Goal: Task Accomplishment & Management: Manage account settings

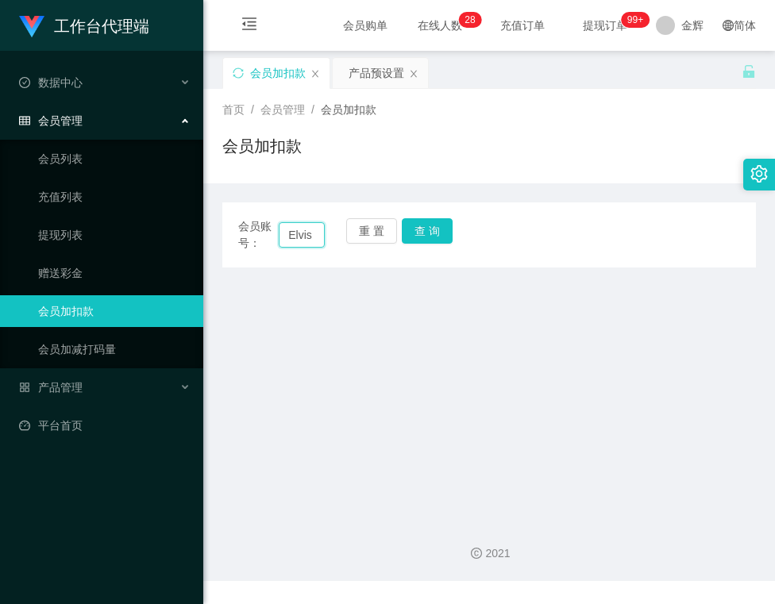
click at [313, 235] on input "Elvis" at bounding box center [301, 234] width 45 height 25
type input "Elvistneh"
click at [436, 235] on button "查 询" at bounding box center [427, 230] width 51 height 25
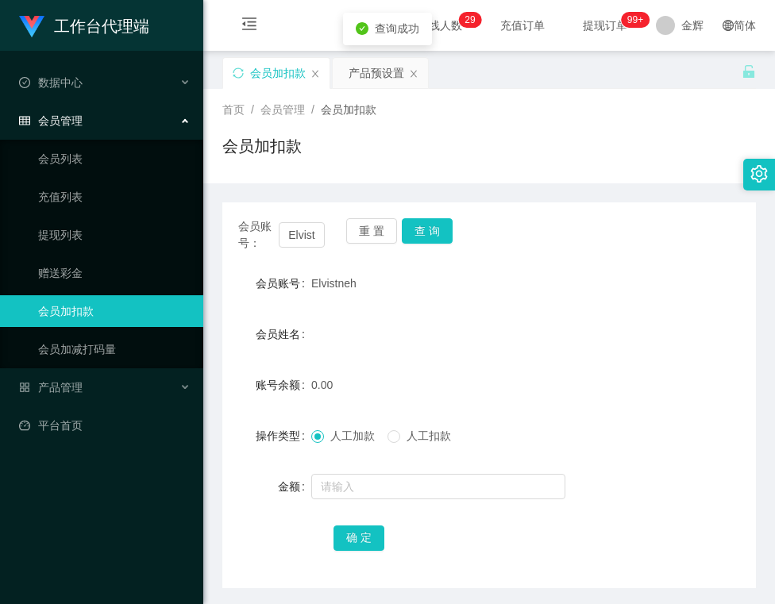
click at [343, 499] on div at bounding box center [466, 487] width 311 height 32
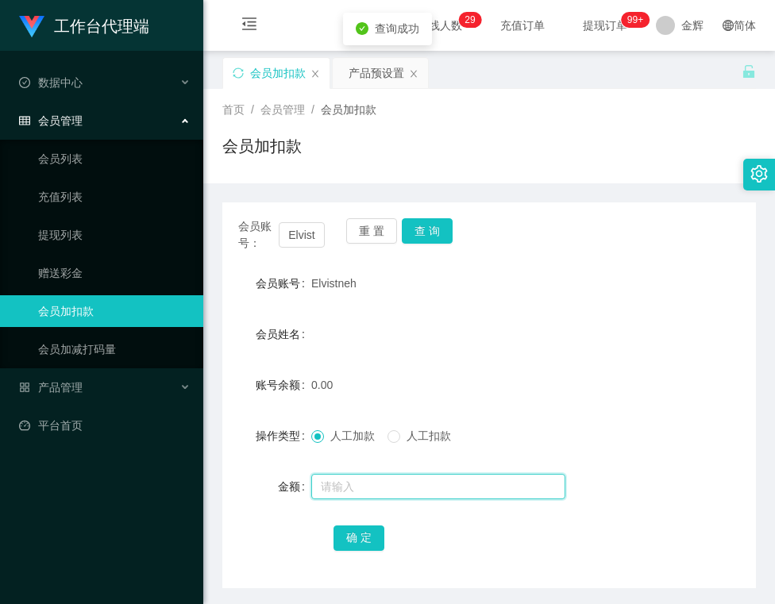
click at [346, 489] on input "text" at bounding box center [438, 486] width 254 height 25
type input "100"
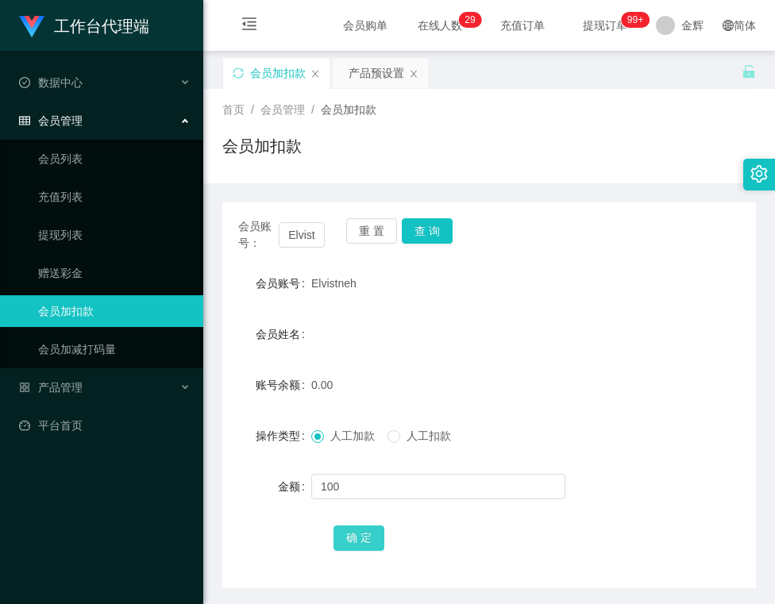
click at [364, 546] on button "确 定" at bounding box center [358, 537] width 51 height 25
drag, startPoint x: 310, startPoint y: 283, endPoint x: 359, endPoint y: 278, distance: 49.5
click at [359, 278] on div "Elvistneh" at bounding box center [466, 283] width 311 height 32
copy span "Elvistneh"
click at [350, 76] on div "产品预设置" at bounding box center [376, 73] width 56 height 30
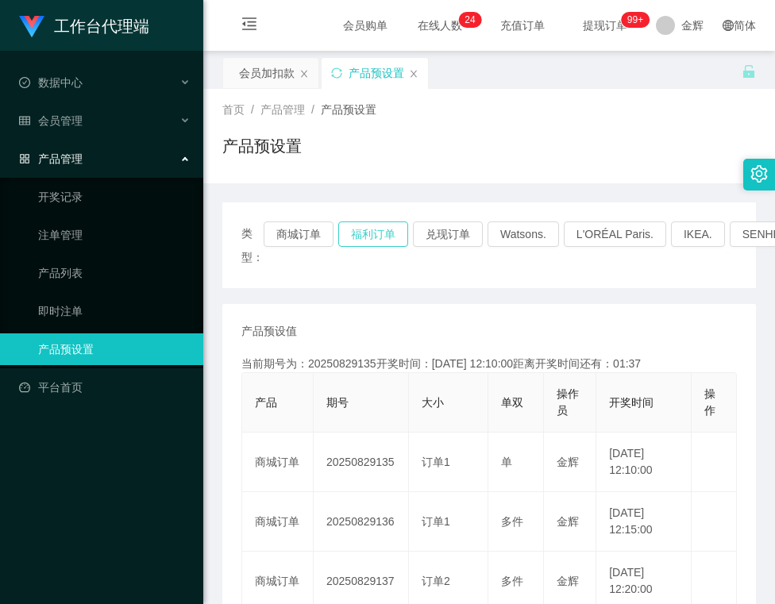
click at [387, 237] on button "福利订单" at bounding box center [373, 233] width 70 height 25
click at [271, 71] on div "会员加扣款" at bounding box center [267, 73] width 56 height 30
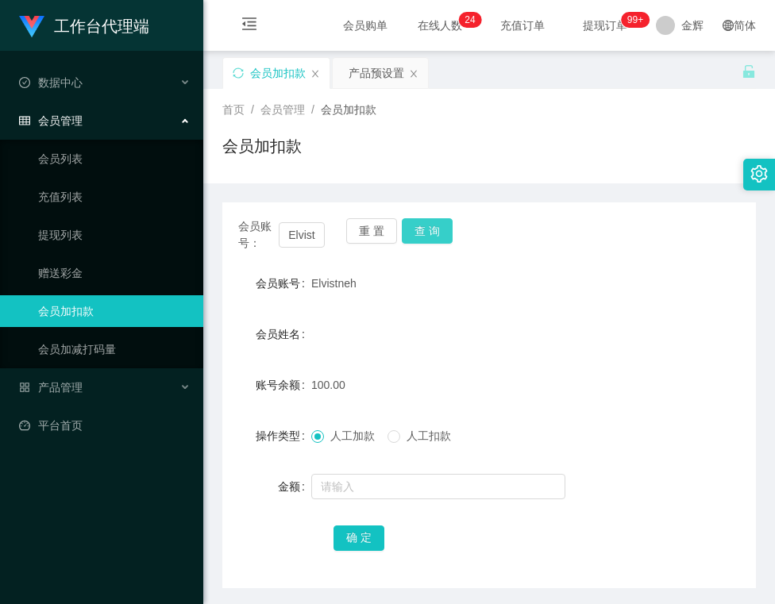
click at [430, 239] on button "查 询" at bounding box center [427, 230] width 51 height 25
click at [426, 229] on button "查 询" at bounding box center [427, 230] width 51 height 25
click at [420, 230] on button "查 询" at bounding box center [427, 230] width 51 height 25
click at [277, 314] on form "会员账号 Elvistneh 会员姓名 账号余额 150.00 操作类型 人工加款 人工扣款 金额 确 定" at bounding box center [488, 410] width 533 height 286
click at [402, 436] on span "人工扣款" at bounding box center [428, 435] width 57 height 13
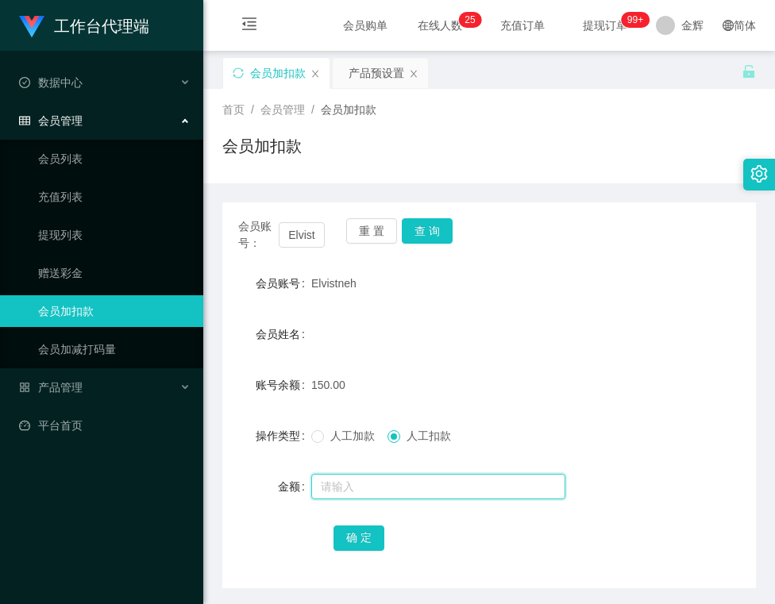
click at [384, 474] on input "text" at bounding box center [438, 486] width 254 height 25
type input "150"
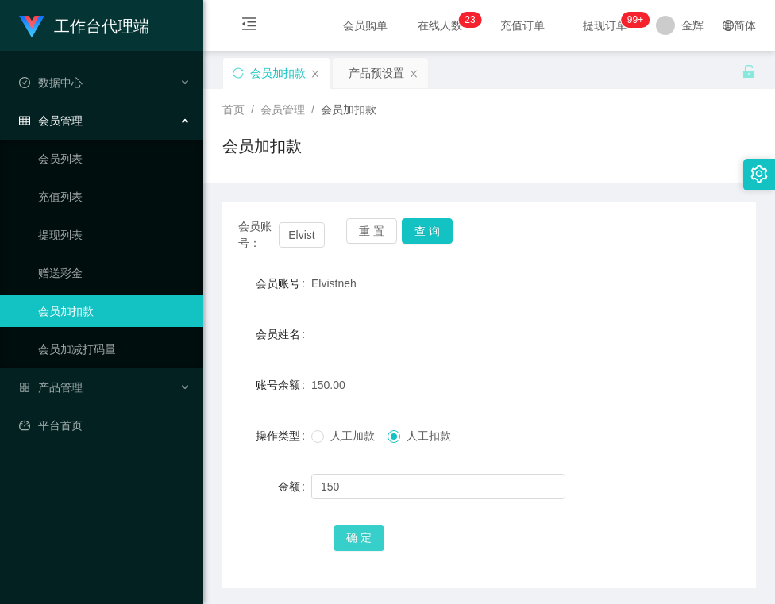
click at [352, 544] on button "确 定" at bounding box center [358, 537] width 51 height 25
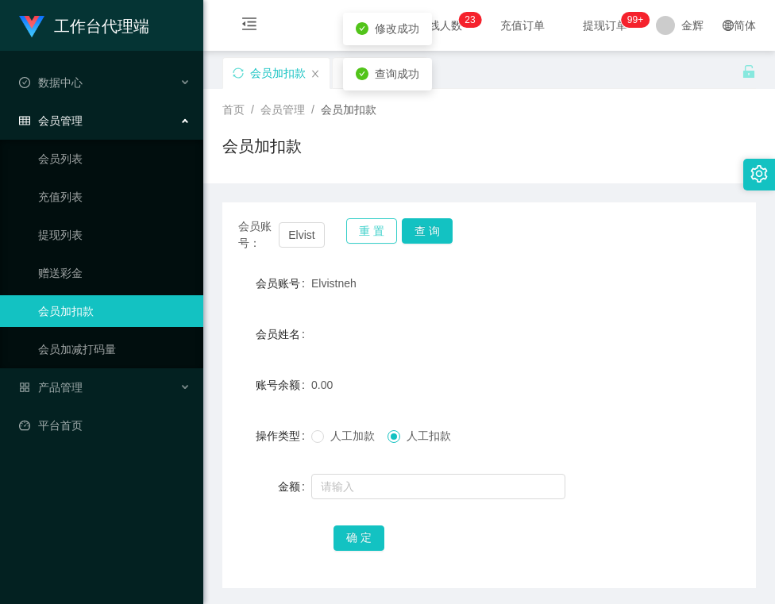
click at [366, 240] on button "重 置" at bounding box center [371, 230] width 51 height 25
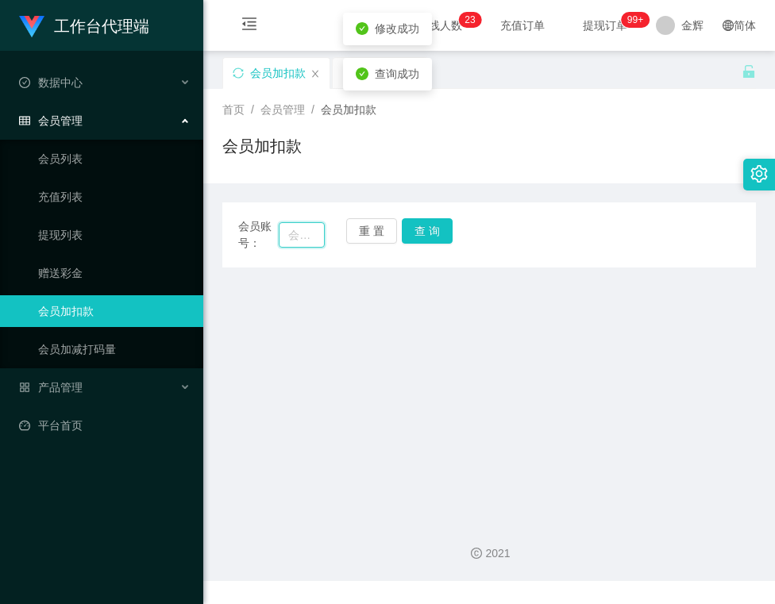
click at [310, 232] on input "text" at bounding box center [301, 234] width 45 height 25
paste input "seechanhui"
type input "seechanhui"
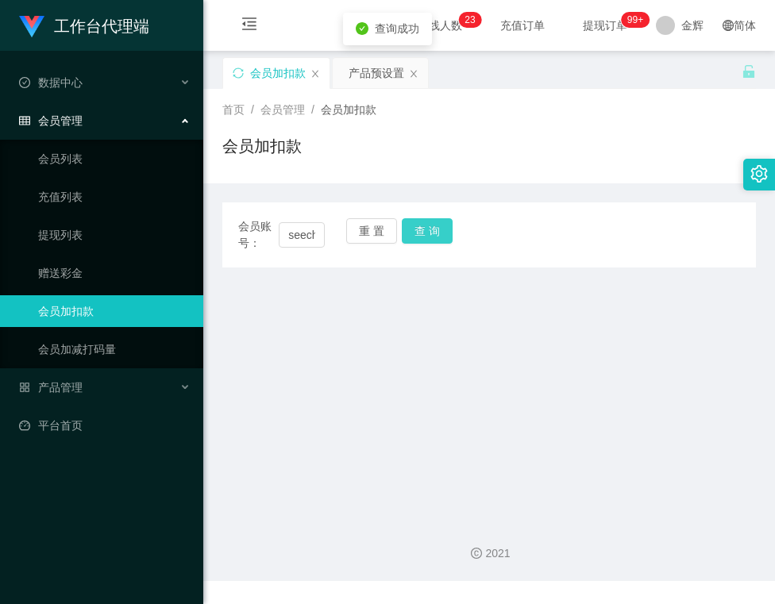
click at [422, 233] on button "查 询" at bounding box center [427, 230] width 51 height 25
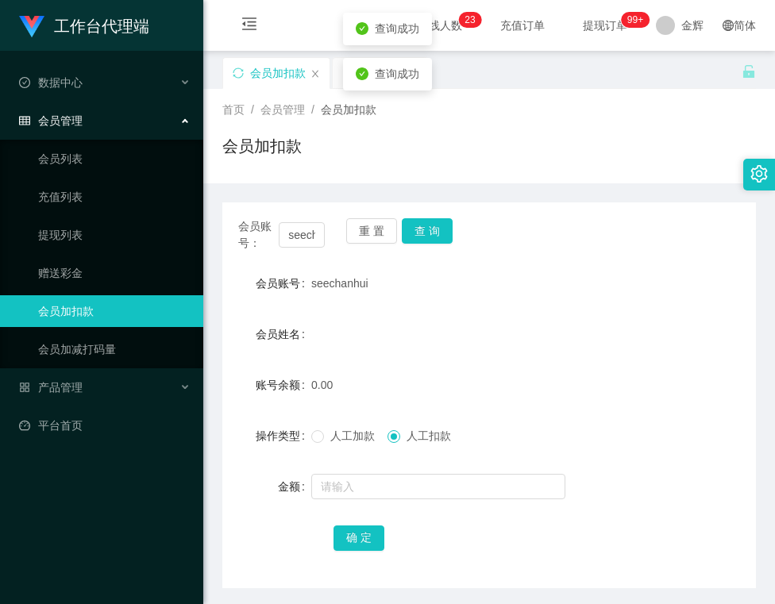
click at [353, 432] on span "人工加款" at bounding box center [352, 435] width 57 height 13
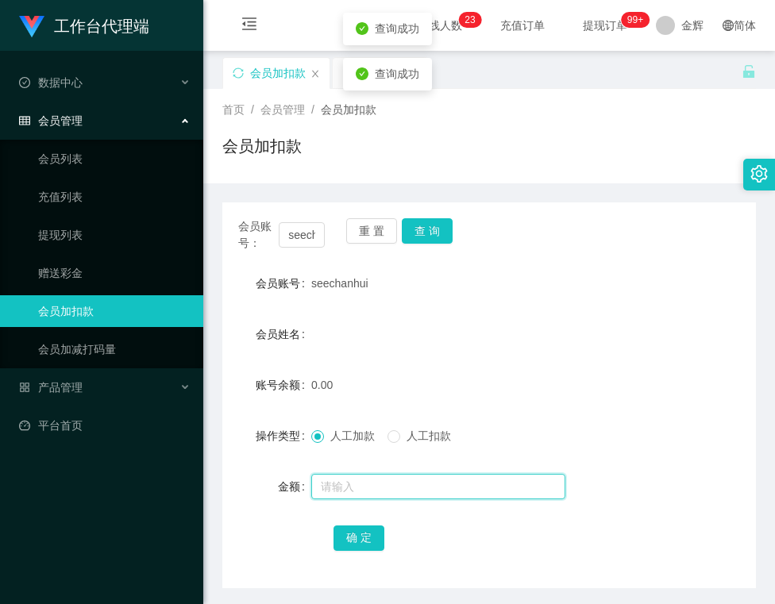
click at [347, 492] on input "text" at bounding box center [438, 486] width 254 height 25
type input "100"
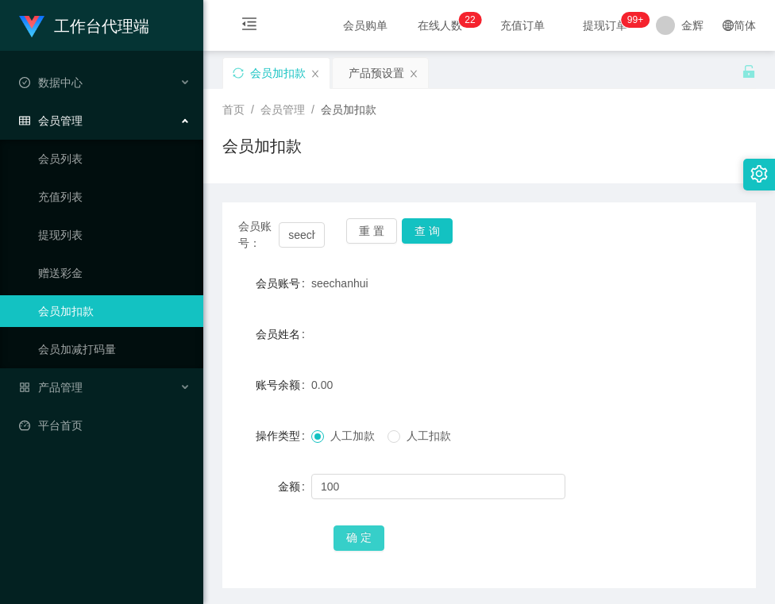
drag, startPoint x: 359, startPoint y: 544, endPoint x: 137, endPoint y: 556, distance: 222.6
click at [359, 544] on button "确 定" at bounding box center [358, 537] width 51 height 25
click at [435, 271] on div "seechanhui" at bounding box center [466, 283] width 311 height 32
click at [534, 140] on div "会员加扣款" at bounding box center [488, 152] width 533 height 37
click at [442, 229] on button "查 询" at bounding box center [427, 230] width 51 height 25
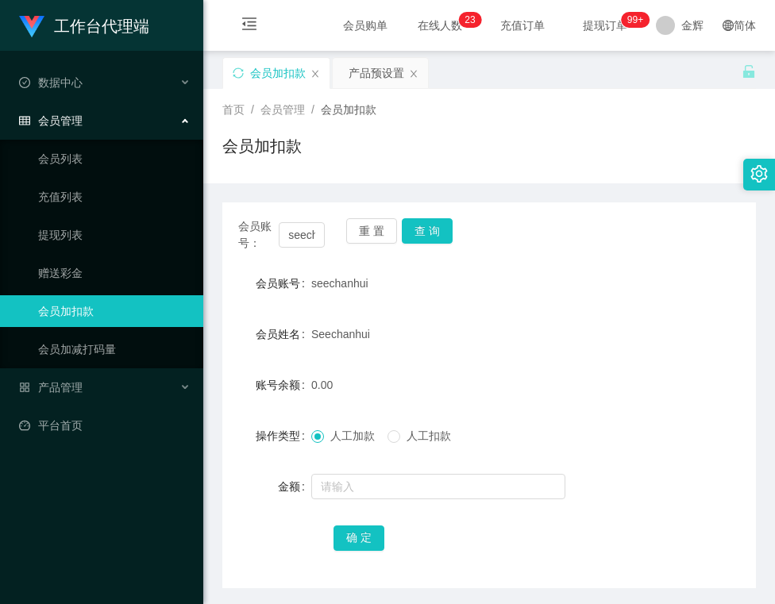
drag, startPoint x: 310, startPoint y: 281, endPoint x: 422, endPoint y: 281, distance: 112.7
click at [422, 281] on div "seechanhui" at bounding box center [466, 283] width 311 height 32
copy span "seechanhui"
click at [77, 160] on link "会员列表" at bounding box center [114, 159] width 152 height 32
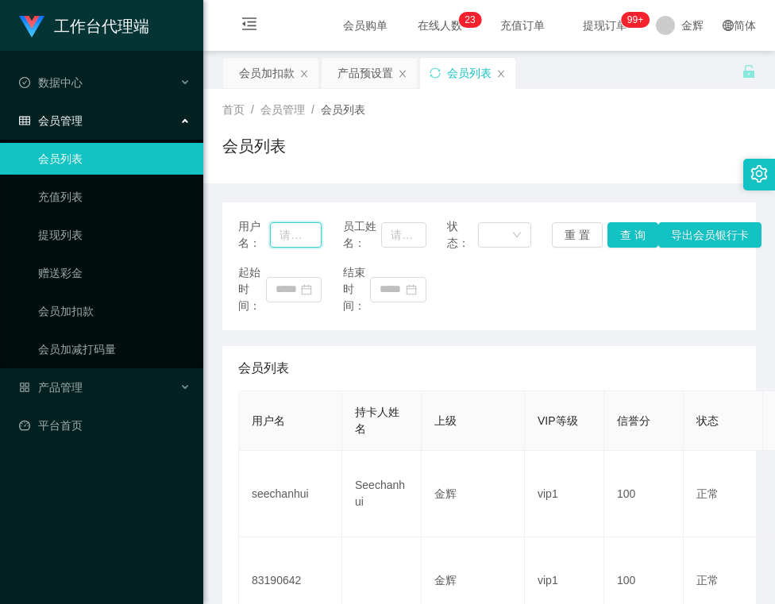
click at [310, 237] on input "text" at bounding box center [296, 234] width 52 height 25
paste input "seechanhui"
type input "seechanhui"
click at [641, 242] on button "查 询" at bounding box center [632, 234] width 51 height 25
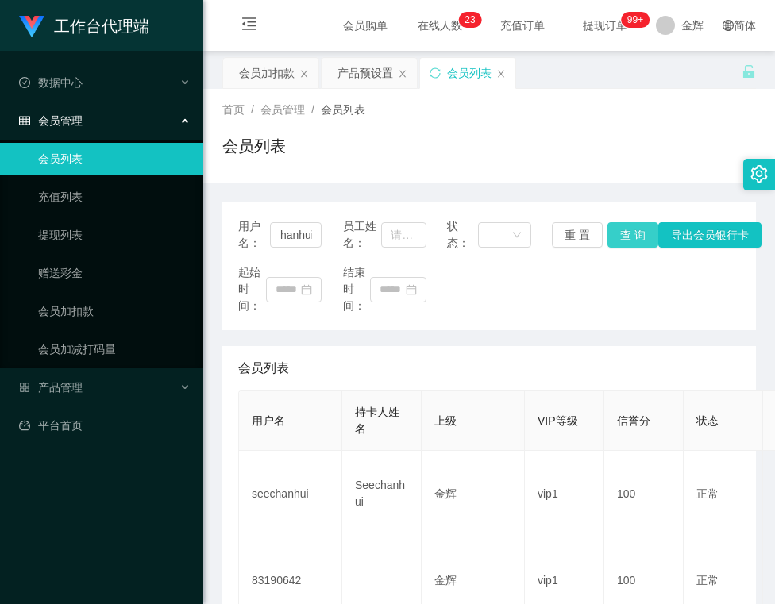
scroll to position [0, 0]
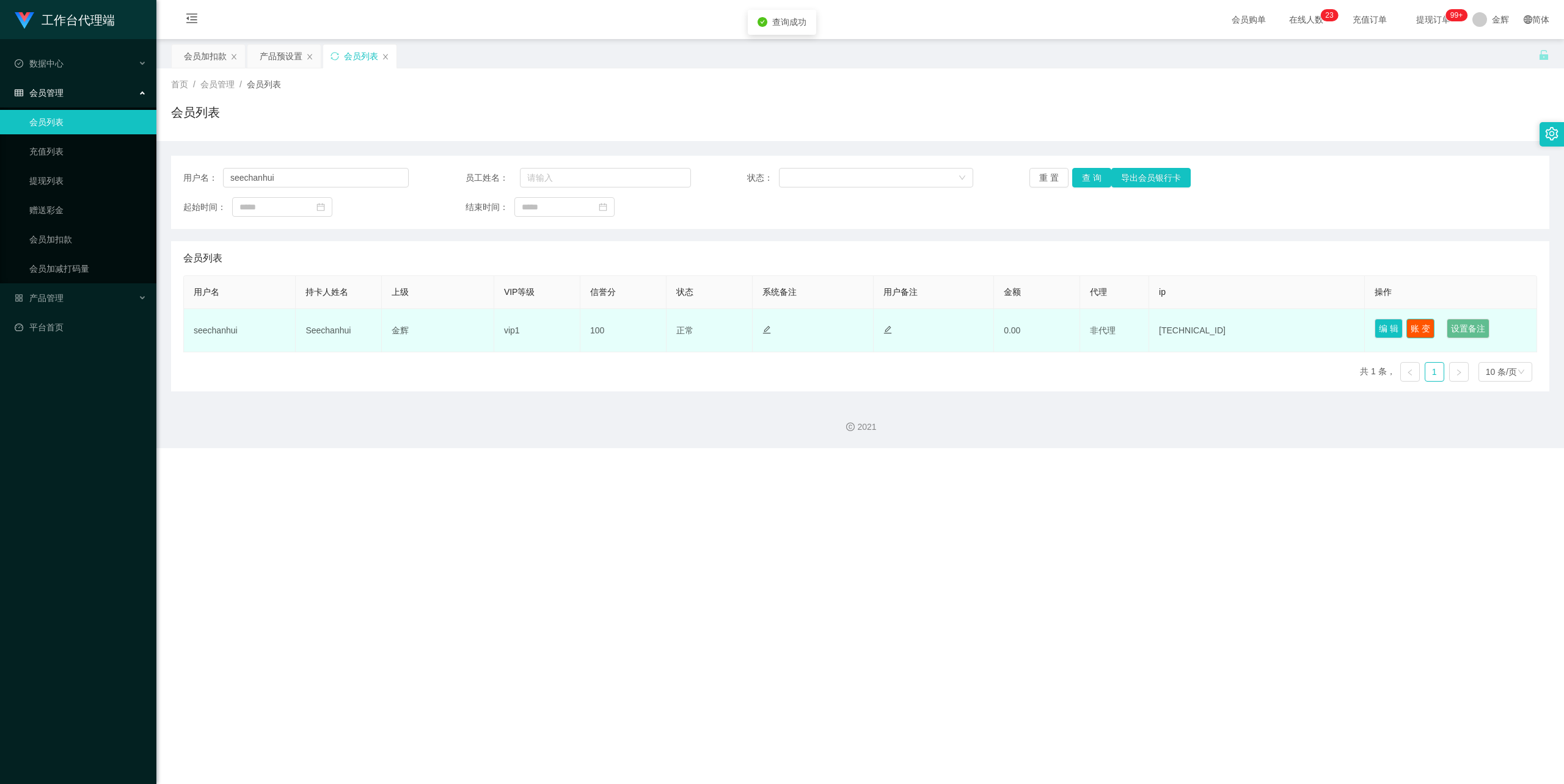
click at [596, 330] on button "账 变" at bounding box center [1420, 328] width 28 height 19
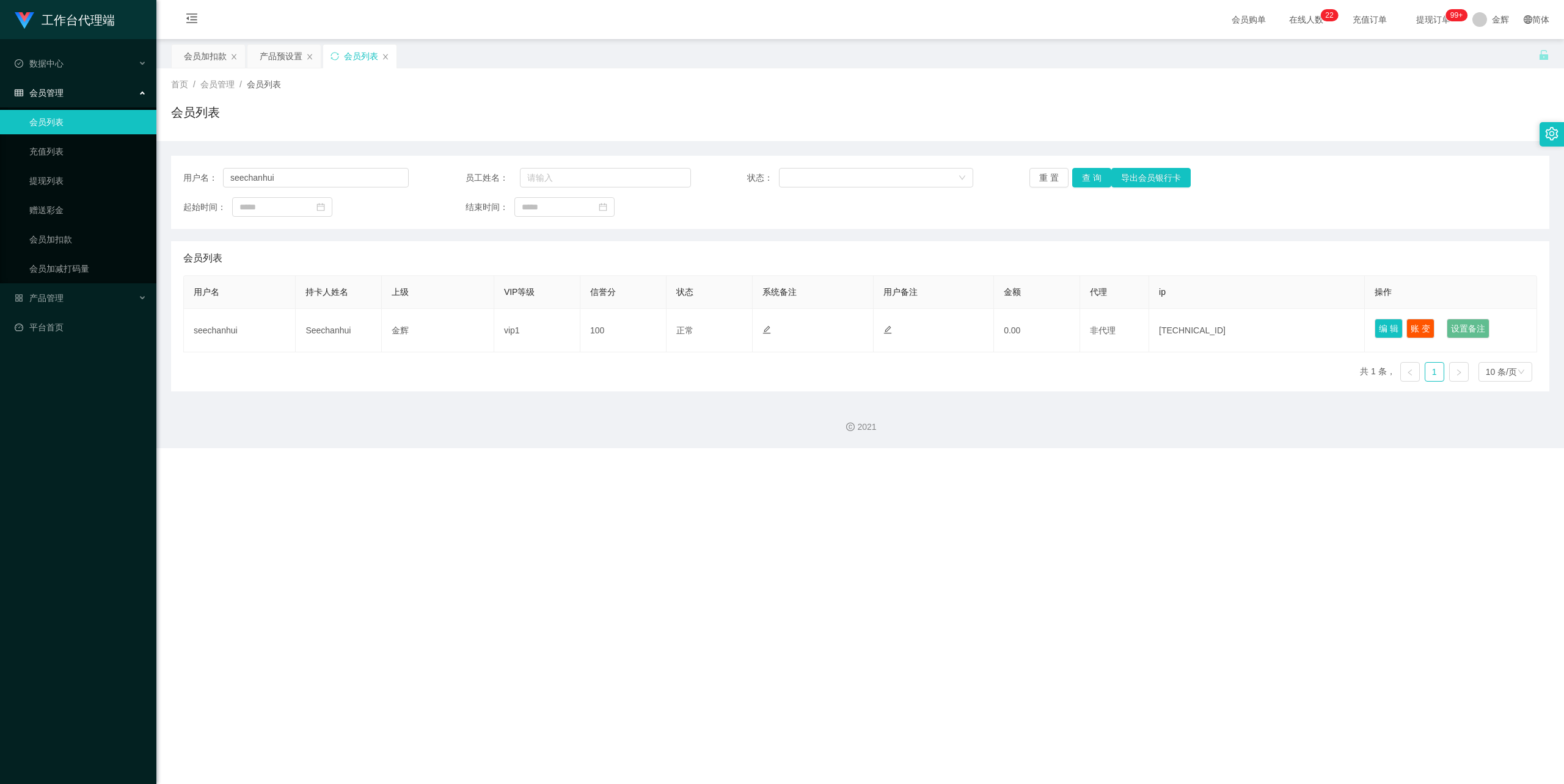
click at [596, 25] on span "提现订单 99+" at bounding box center [1433, 19] width 64 height 39
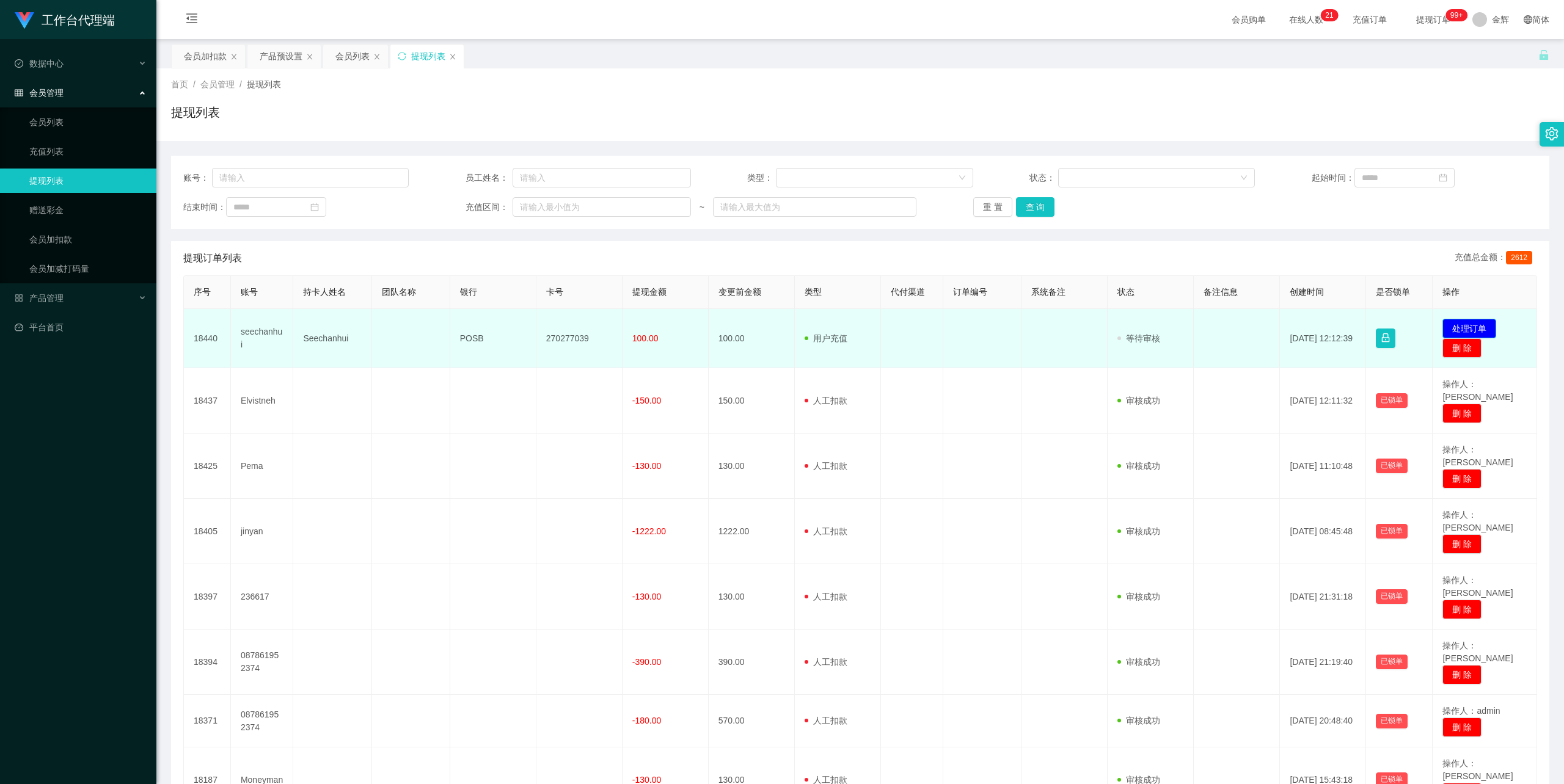
click at [596, 331] on button "处理订单" at bounding box center [1469, 328] width 54 height 19
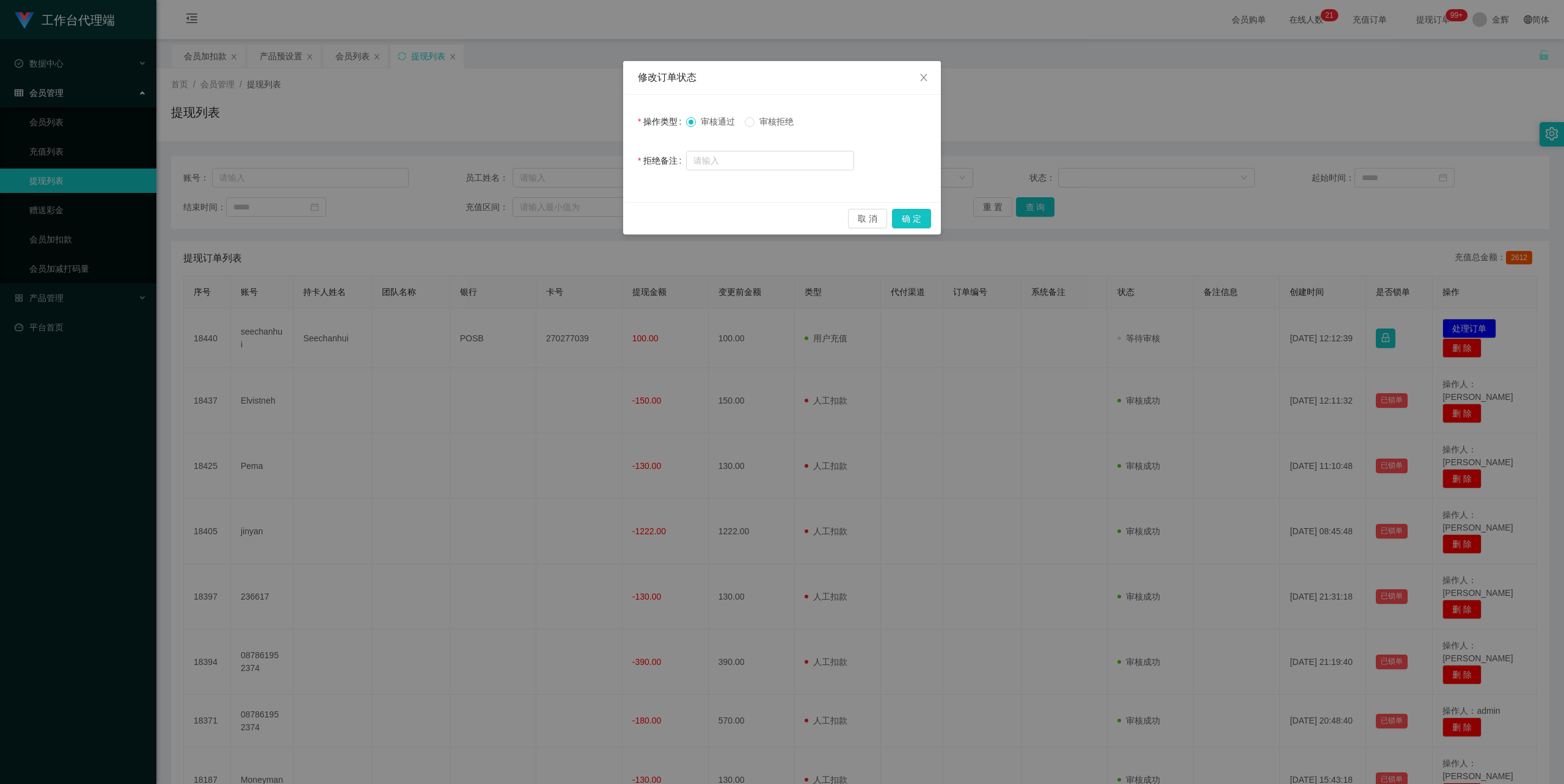
click at [596, 121] on span "审核拒绝" at bounding box center [776, 122] width 44 height 10
click at [596, 218] on button "确 定" at bounding box center [911, 218] width 39 height 19
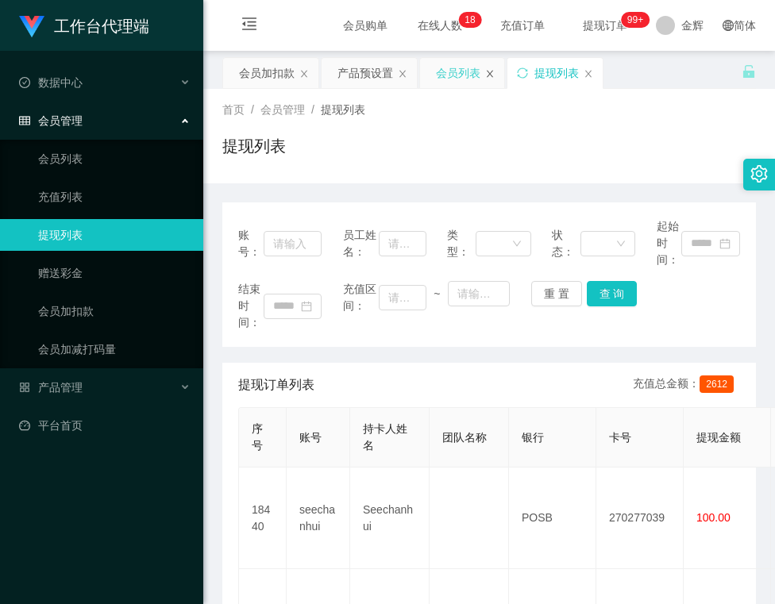
click at [491, 76] on icon "图标: close" at bounding box center [490, 74] width 10 height 10
click at [284, 71] on div "会员加扣款" at bounding box center [267, 73] width 56 height 30
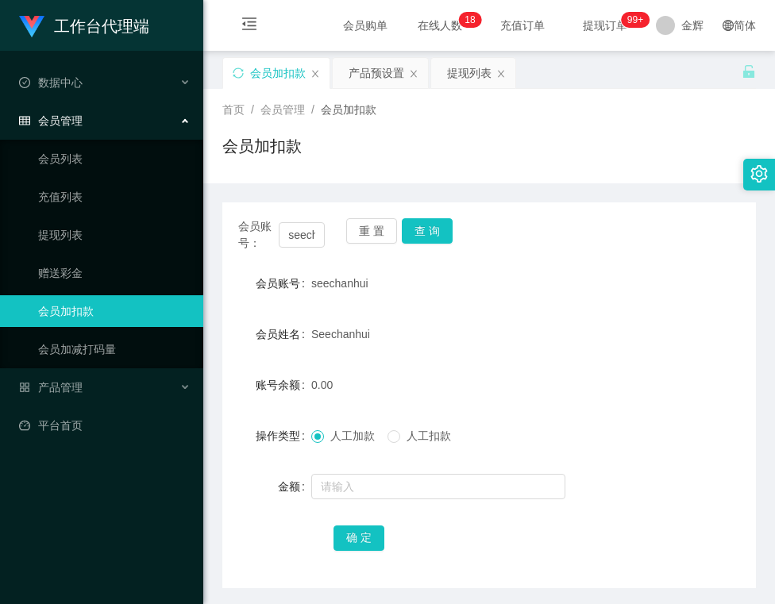
click at [438, 248] on div "会员账号： seechanhui 重 置 查 询" at bounding box center [488, 234] width 533 height 33
click at [438, 235] on button "查 询" at bounding box center [427, 230] width 51 height 25
drag, startPoint x: 385, startPoint y: 232, endPoint x: 338, endPoint y: 233, distance: 46.9
click at [385, 232] on button "重 置" at bounding box center [371, 230] width 51 height 25
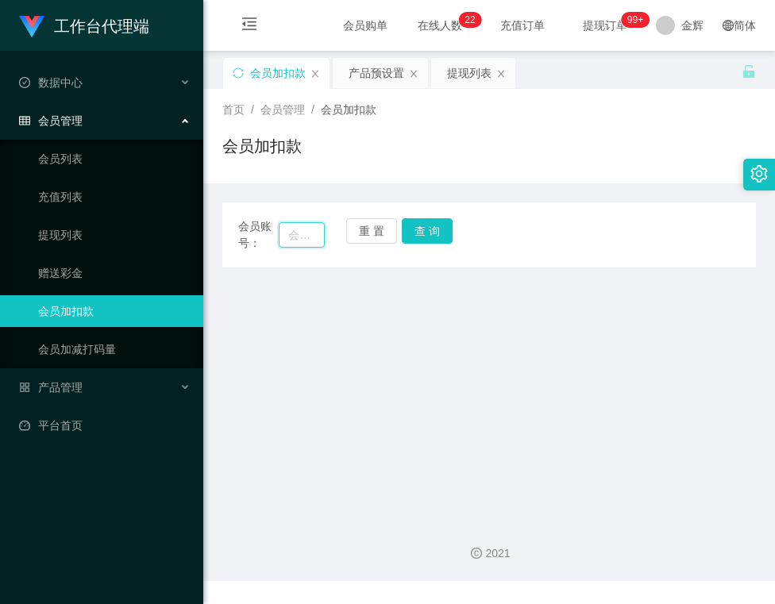
click at [295, 229] on input "text" at bounding box center [301, 234] width 45 height 25
type input "Tiantian"
click at [429, 220] on button "查 询" at bounding box center [427, 230] width 51 height 25
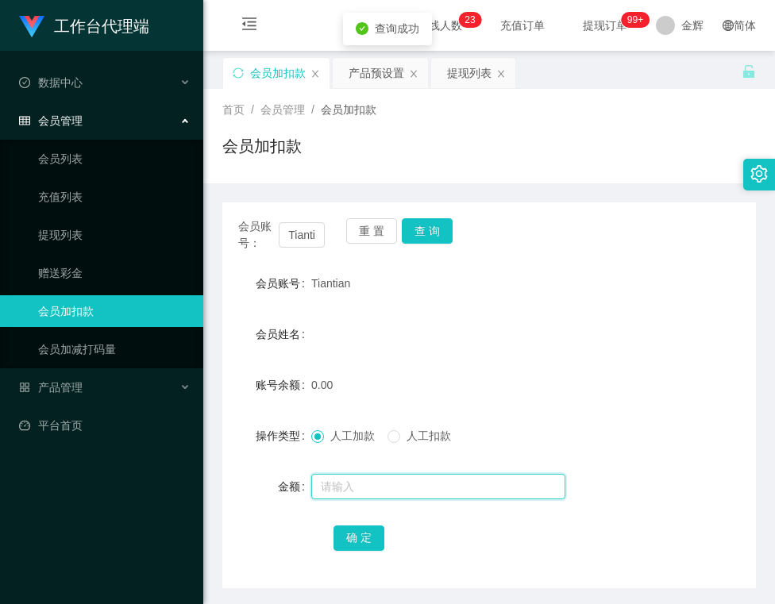
click at [340, 486] on input "text" at bounding box center [438, 486] width 254 height 25
type input "100"
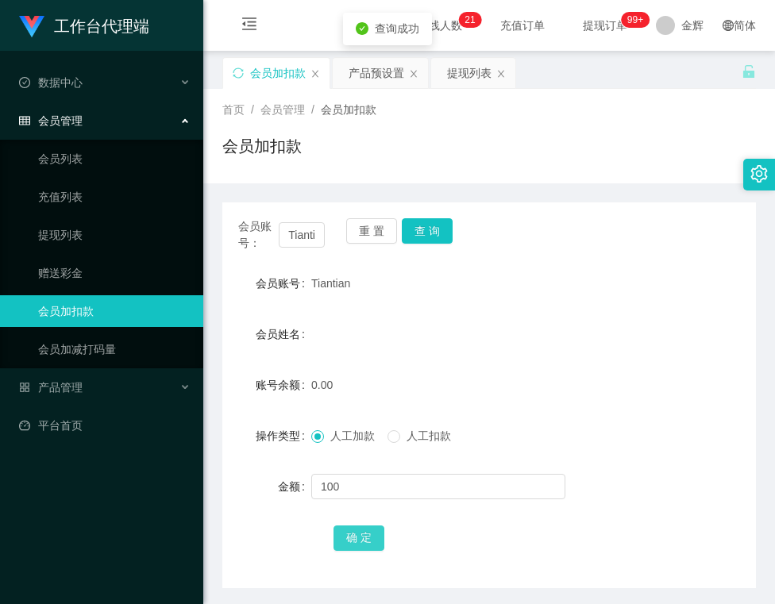
drag, startPoint x: 365, startPoint y: 544, endPoint x: 357, endPoint y: 505, distance: 39.7
click at [365, 544] on button "确 定" at bounding box center [358, 537] width 51 height 25
drag, startPoint x: 311, startPoint y: 283, endPoint x: 373, endPoint y: 280, distance: 62.0
click at [373, 280] on div "Tiantian" at bounding box center [466, 283] width 311 height 32
copy span "Tiantian"
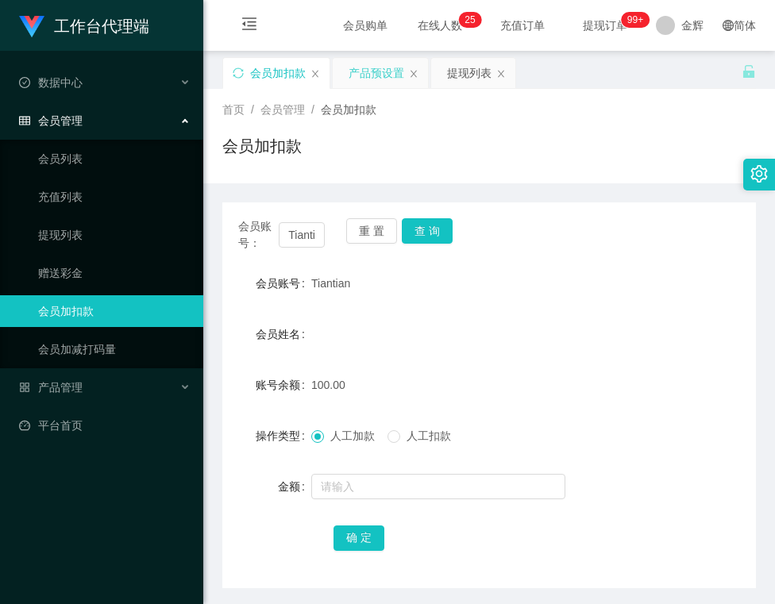
click at [378, 74] on div "产品预设置" at bounding box center [376, 73] width 56 height 30
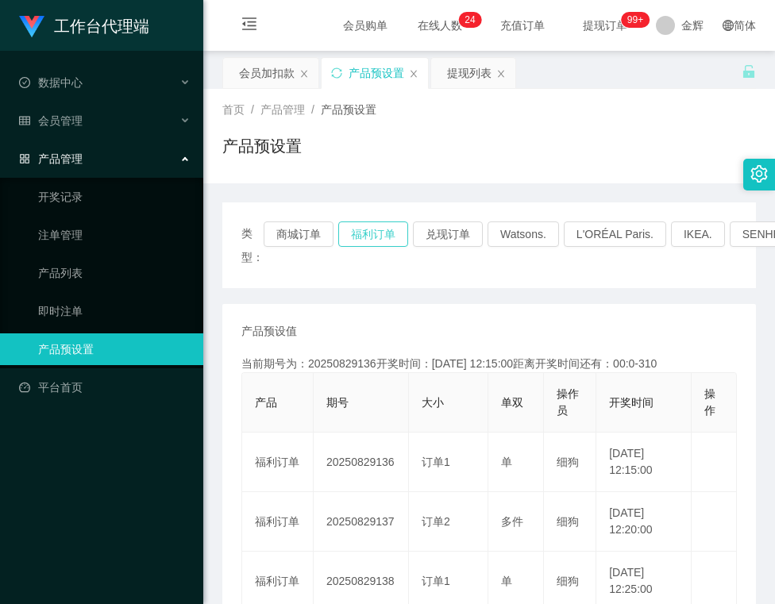
click at [382, 238] on button "福利订单" at bounding box center [373, 233] width 70 height 25
click at [445, 160] on div "产品预设置" at bounding box center [488, 152] width 533 height 37
click at [277, 70] on div "会员加扣款" at bounding box center [267, 73] width 56 height 30
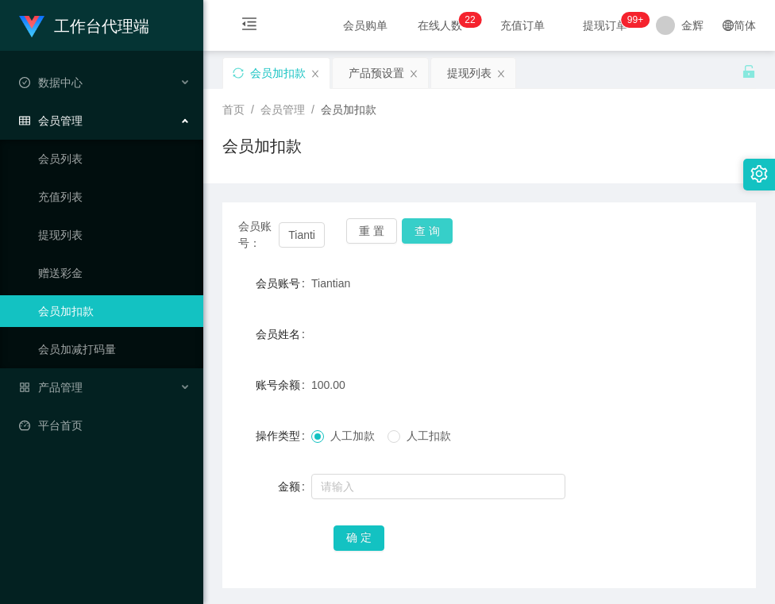
click at [437, 236] on button "查 询" at bounding box center [427, 230] width 51 height 25
drag, startPoint x: 382, startPoint y: 224, endPoint x: 369, endPoint y: 226, distance: 12.9
click at [382, 224] on button "重 置" at bounding box center [371, 230] width 51 height 25
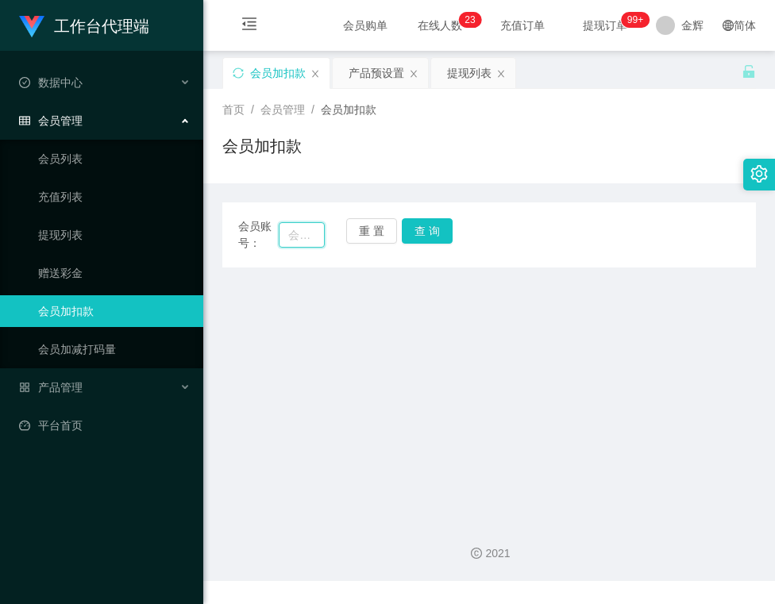
drag, startPoint x: 306, startPoint y: 236, endPoint x: 392, endPoint y: 233, distance: 86.6
click at [309, 236] on input "text" at bounding box center [301, 234] width 45 height 25
paste input "seechanhui"
type input "seechanhui"
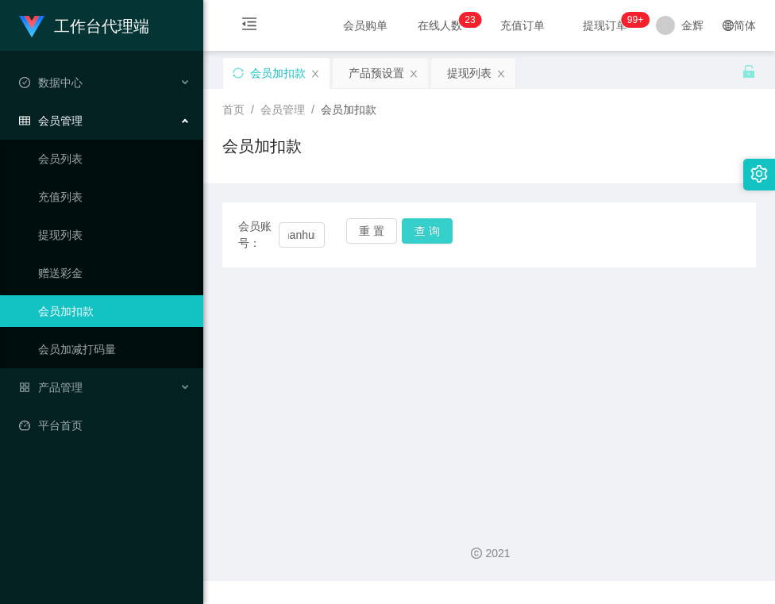
click at [432, 227] on button "查 询" at bounding box center [427, 230] width 51 height 25
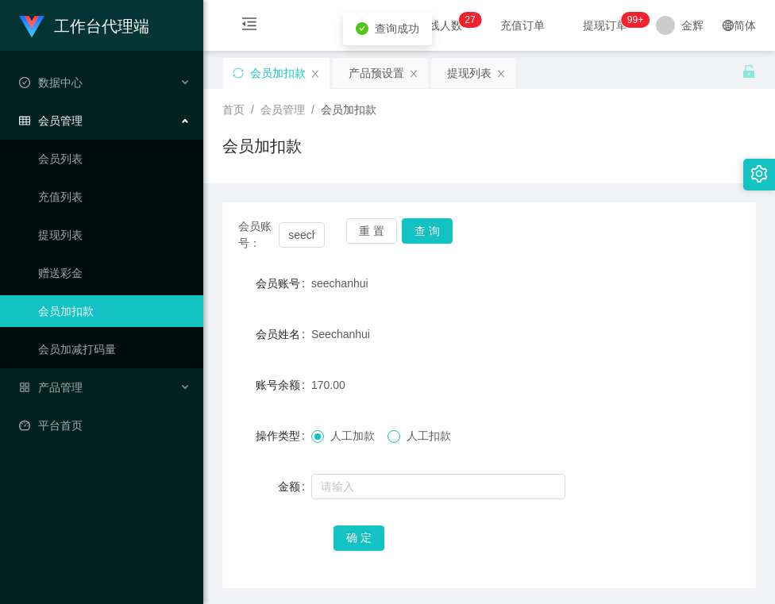
click at [400, 433] on span at bounding box center [393, 436] width 13 height 13
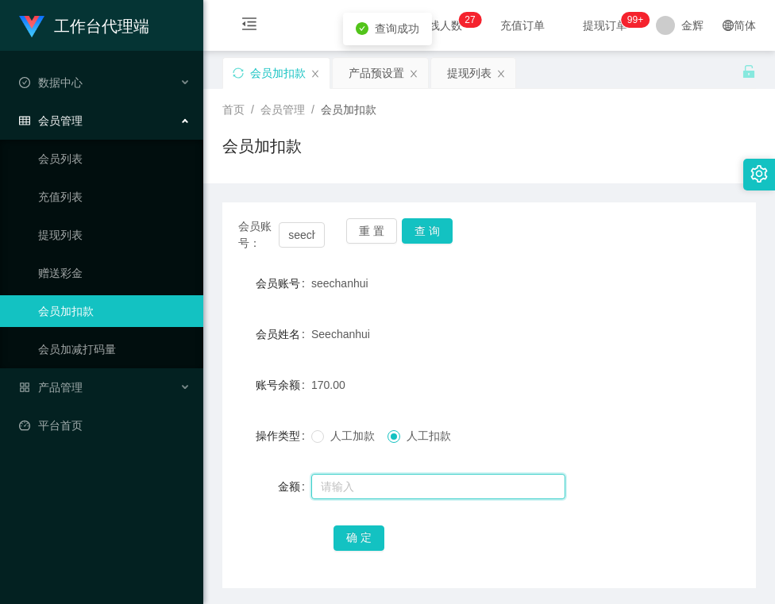
click at [379, 490] on input "text" at bounding box center [438, 486] width 254 height 25
type input "20"
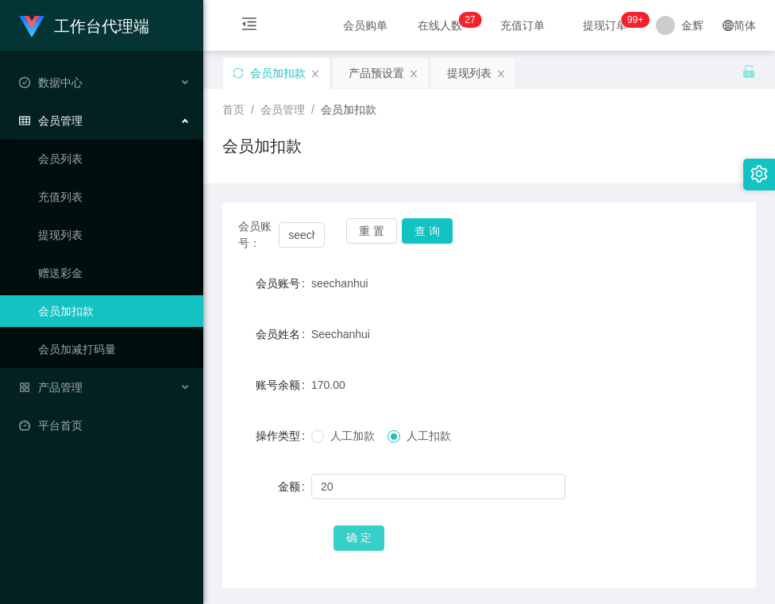
click at [368, 540] on button "确 定" at bounding box center [358, 537] width 51 height 25
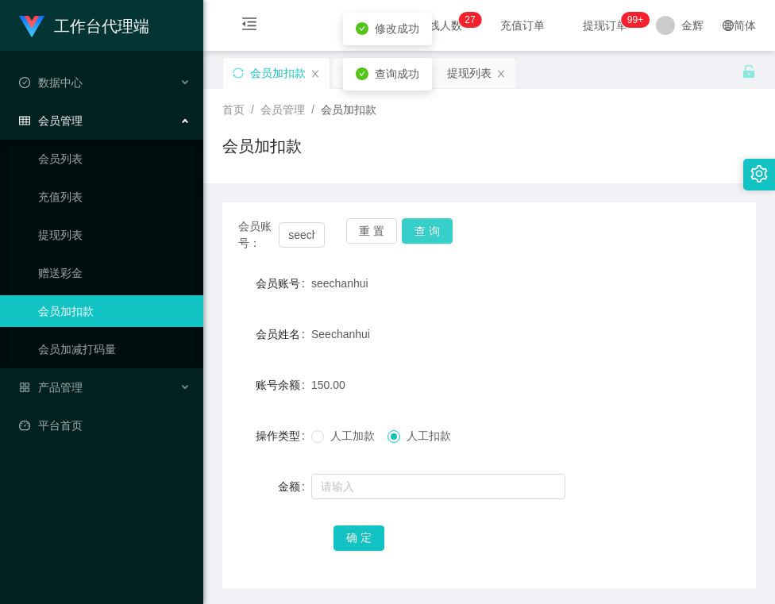
click at [423, 225] on button "查 询" at bounding box center [427, 230] width 51 height 25
click at [421, 232] on button "查 询" at bounding box center [427, 230] width 51 height 25
click at [337, 440] on span "人工加款" at bounding box center [352, 435] width 57 height 13
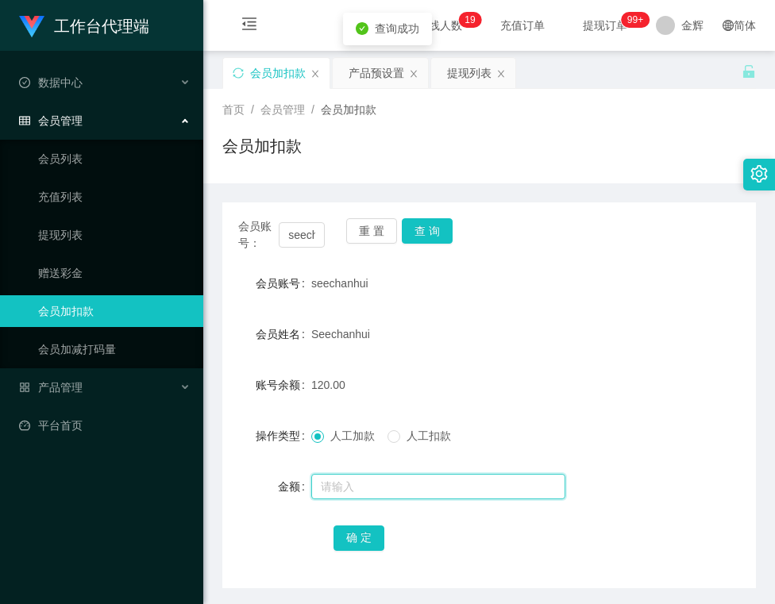
click at [362, 490] on input "text" at bounding box center [438, 486] width 254 height 25
type input "30"
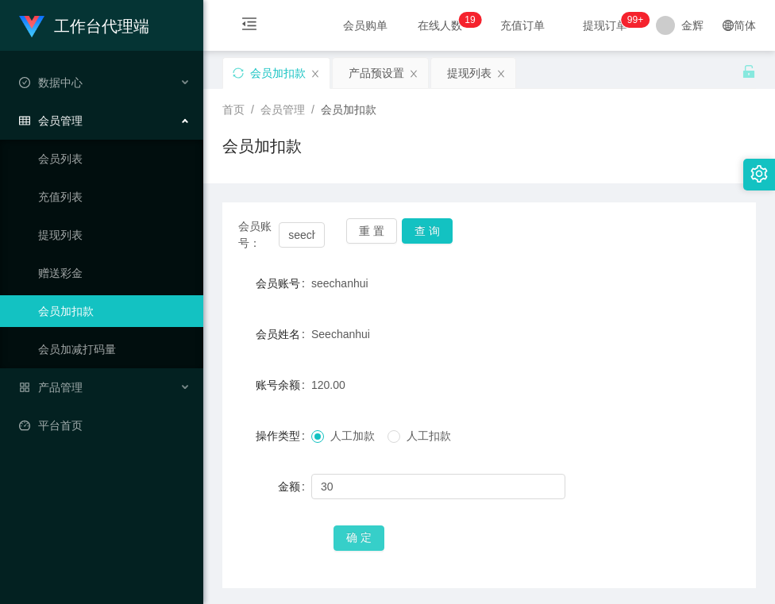
drag, startPoint x: 354, startPoint y: 535, endPoint x: 313, endPoint y: 551, distance: 44.2
click at [354, 535] on button "确 定" at bounding box center [358, 537] width 51 height 25
click at [497, 176] on div "首页 / 会员管理 / 会员加扣款 / 会员加扣款" at bounding box center [489, 136] width 572 height 94
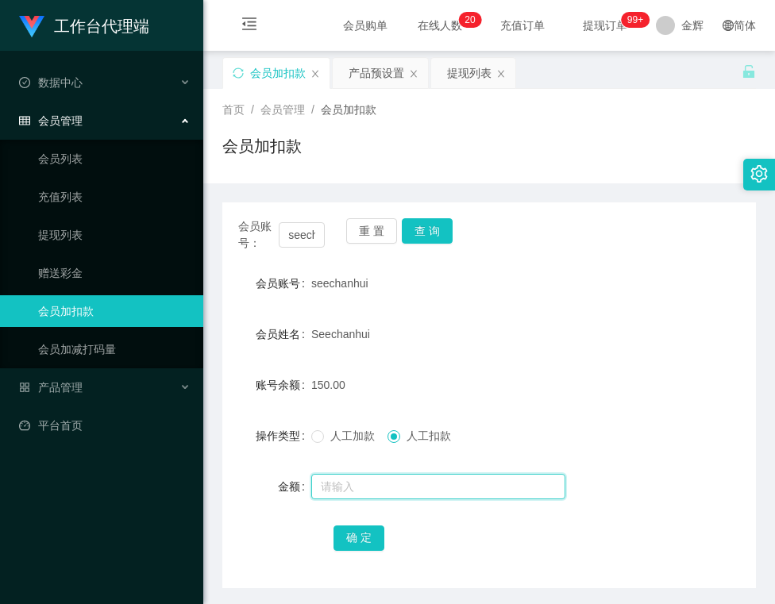
click at [392, 491] on input "text" at bounding box center [438, 486] width 254 height 25
type input "150"
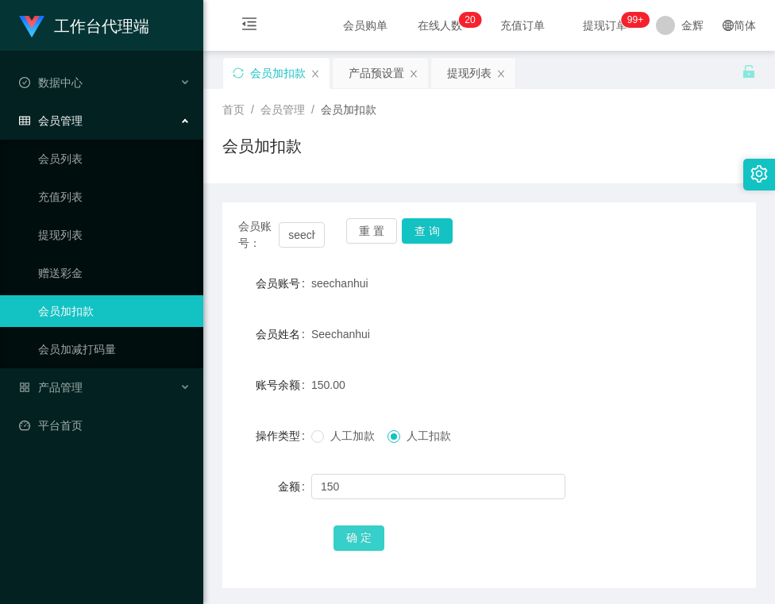
click at [368, 537] on button "确 定" at bounding box center [358, 537] width 51 height 25
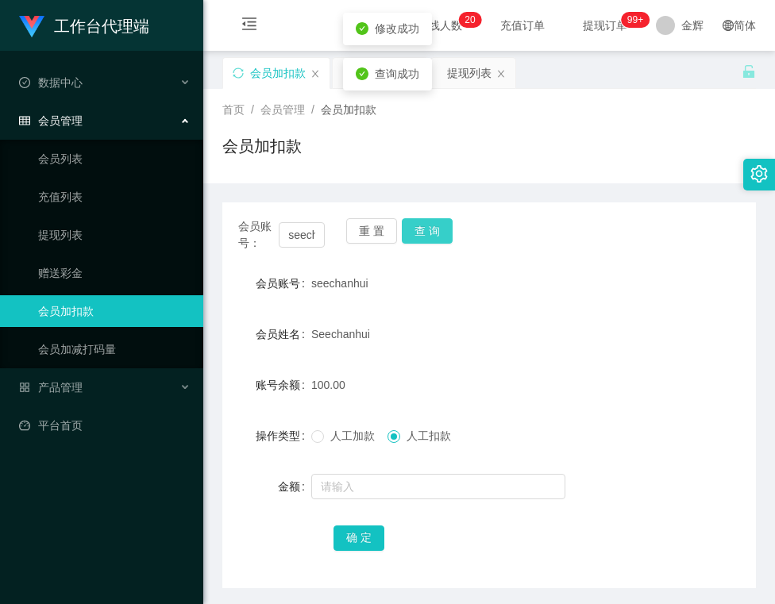
click at [414, 233] on button "查 询" at bounding box center [427, 230] width 51 height 25
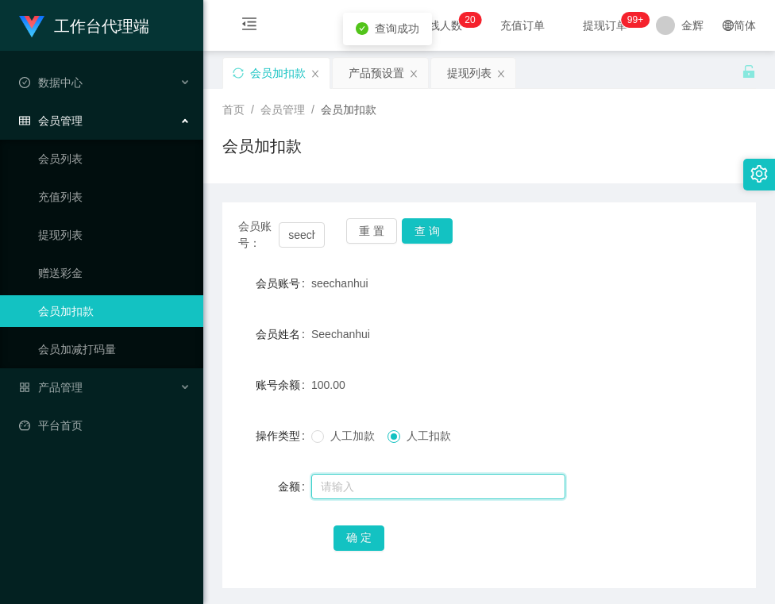
click at [360, 494] on input "text" at bounding box center [438, 486] width 254 height 25
type input "100"
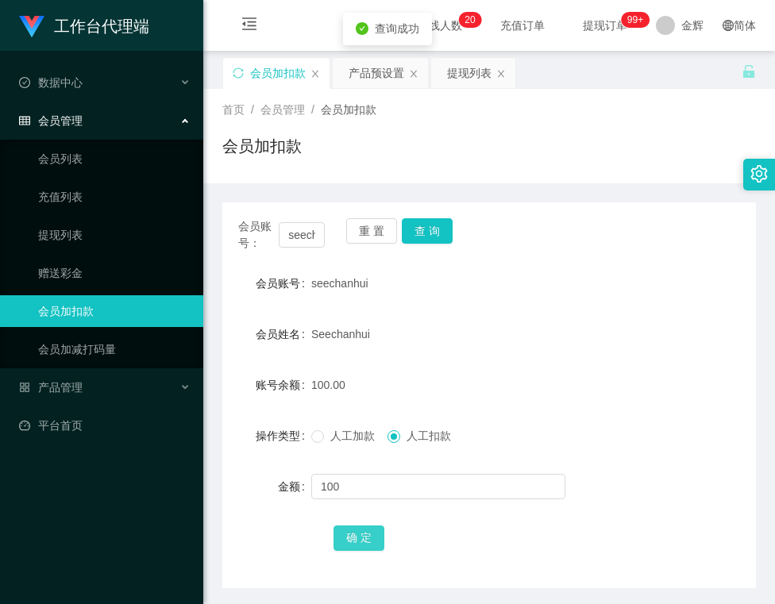
click at [357, 537] on button "确 定" at bounding box center [358, 537] width 51 height 25
click at [418, 225] on button "查 询" at bounding box center [427, 230] width 51 height 25
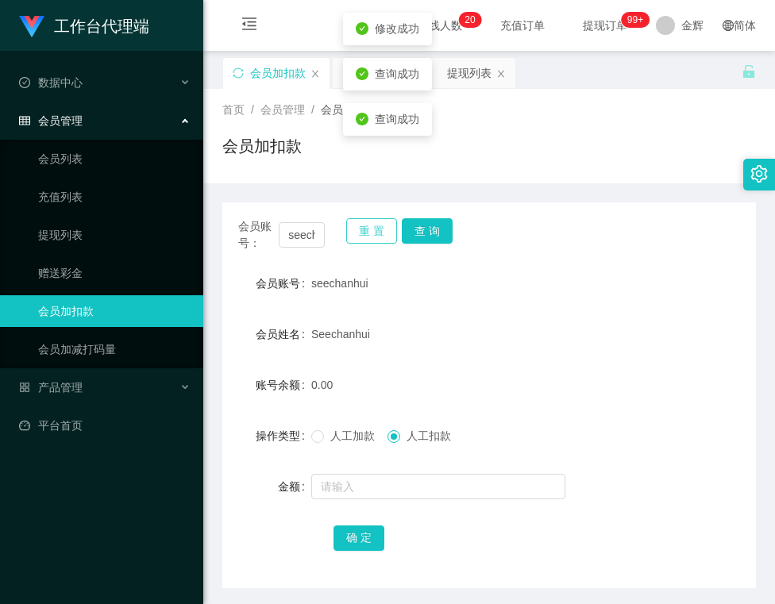
click at [379, 233] on button "重 置" at bounding box center [371, 230] width 51 height 25
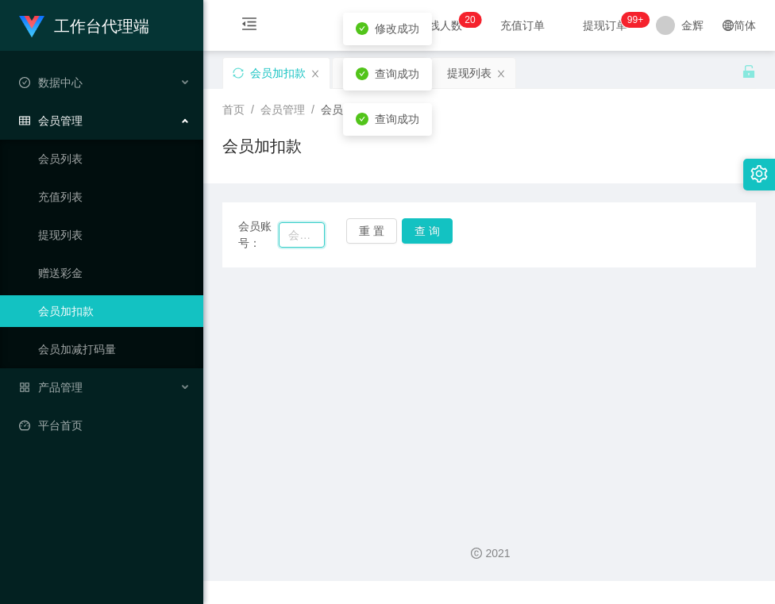
click at [309, 240] on input "text" at bounding box center [301, 234] width 45 height 25
paste input "236617"
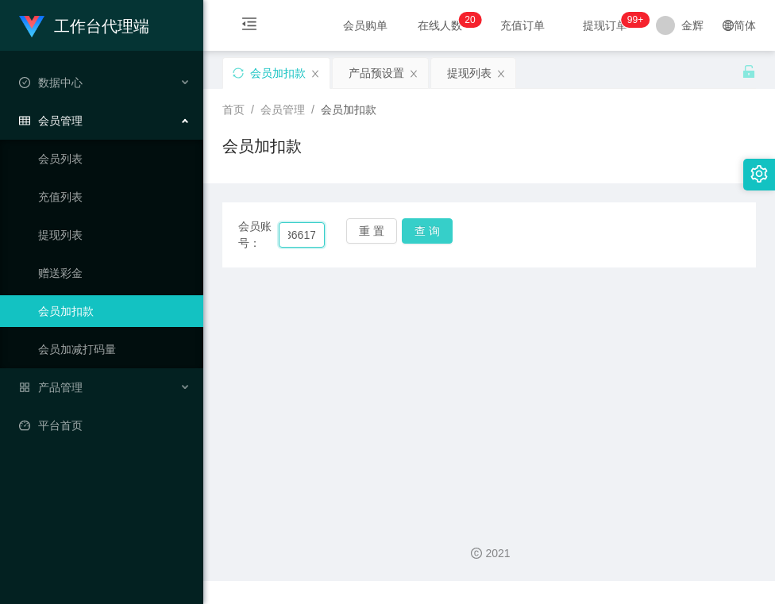
type input "236617"
click at [432, 224] on button "查 询" at bounding box center [427, 230] width 51 height 25
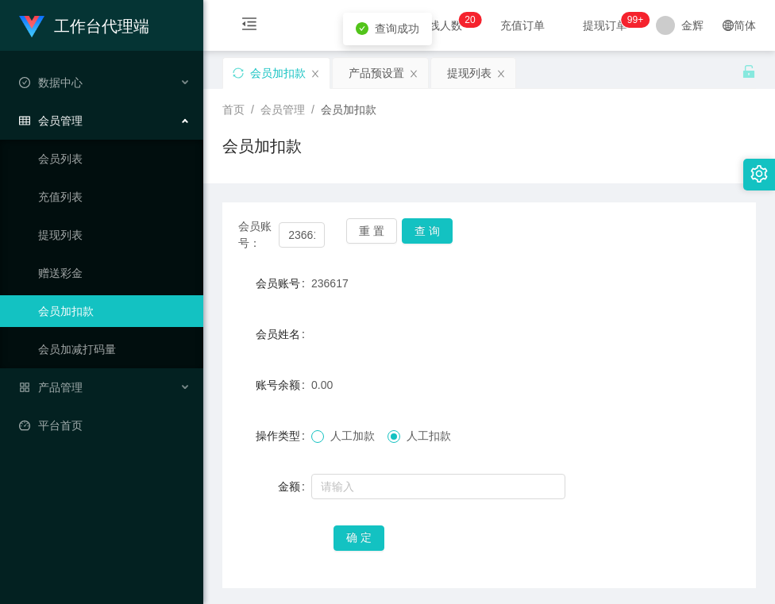
click at [321, 439] on span at bounding box center [317, 436] width 13 height 13
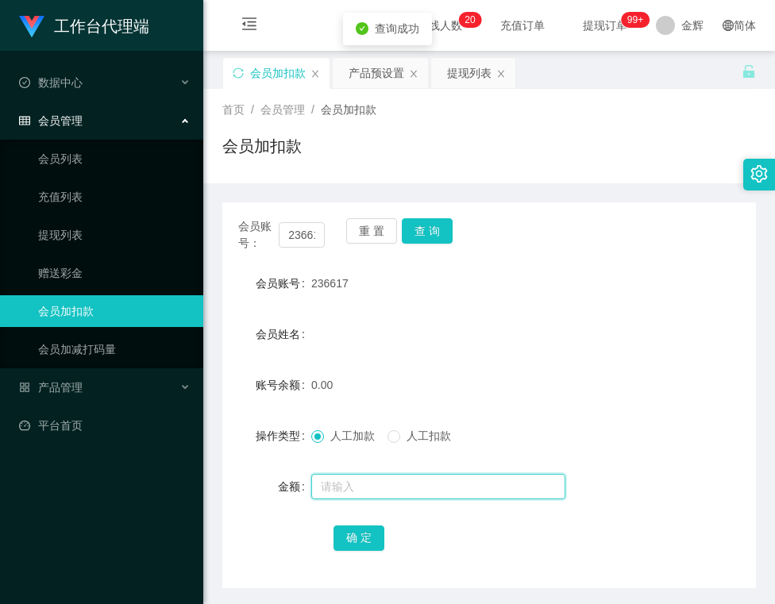
click at [334, 476] on input "text" at bounding box center [438, 486] width 254 height 25
type input "500"
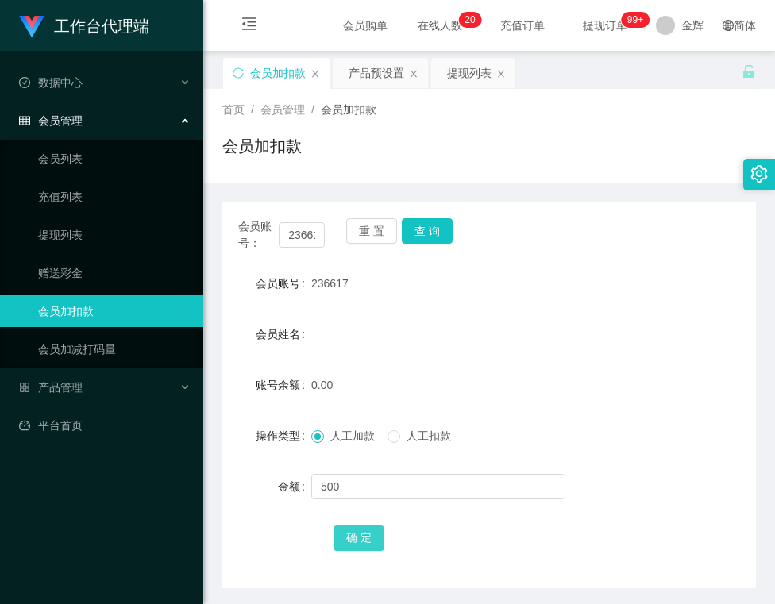
click at [348, 540] on button "确 定" at bounding box center [358, 537] width 51 height 25
click at [375, 239] on button "重 置" at bounding box center [371, 230] width 51 height 25
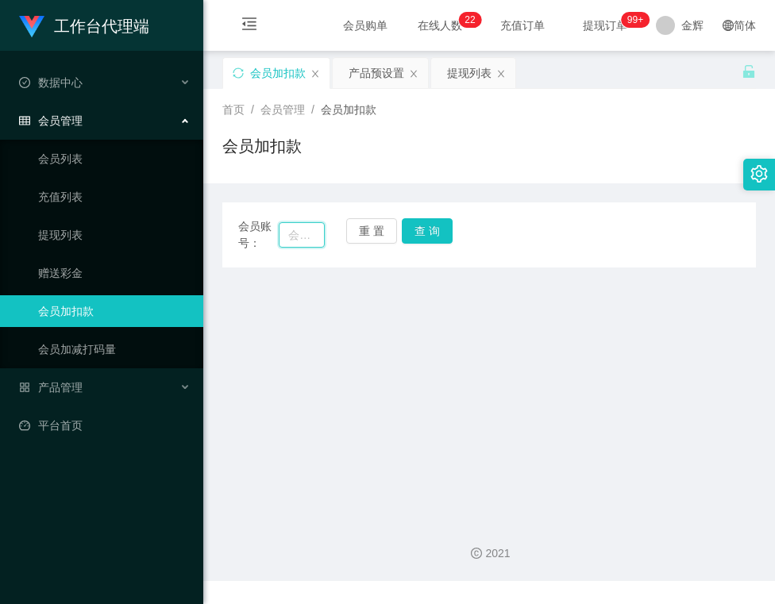
click at [287, 236] on input "text" at bounding box center [301, 234] width 45 height 25
paste input "Tiantian"
type input "Tiantian"
click at [416, 232] on button "查 询" at bounding box center [427, 230] width 51 height 25
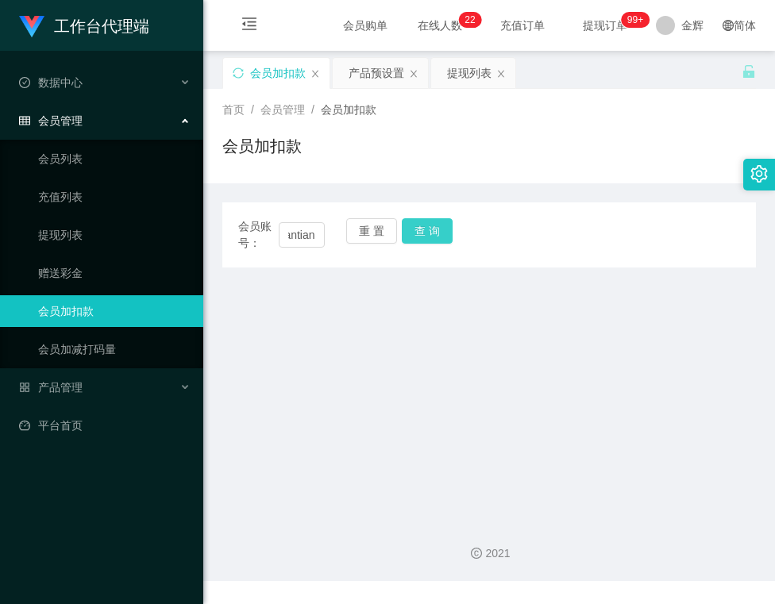
scroll to position [0, 0]
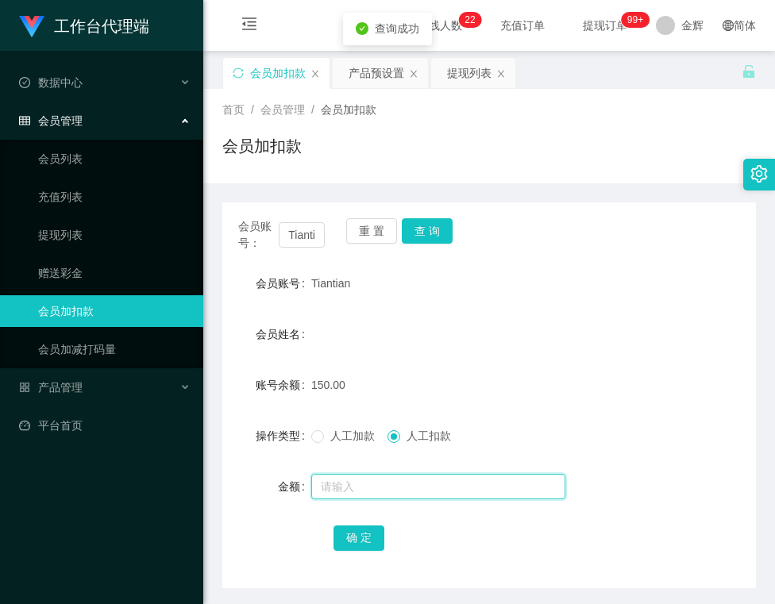
click at [381, 487] on input "text" at bounding box center [438, 486] width 254 height 25
type input "150"
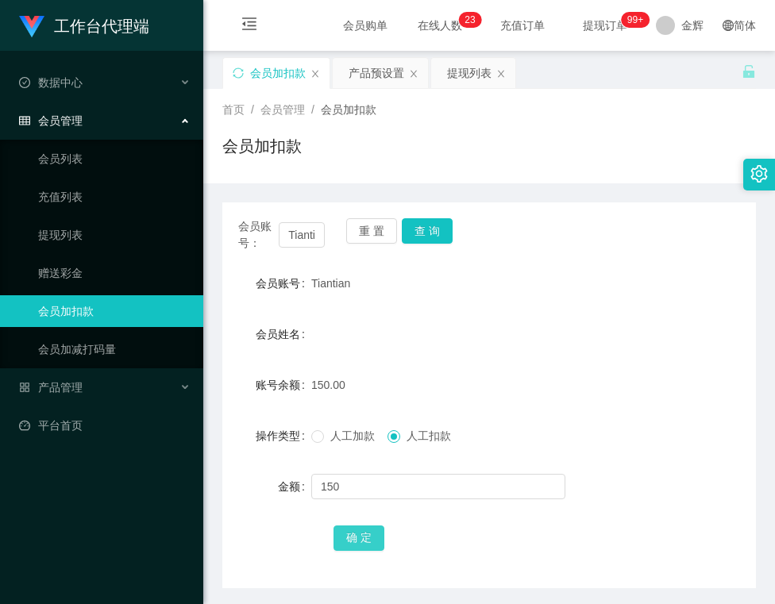
click at [352, 548] on button "确 定" at bounding box center [358, 537] width 51 height 25
click at [423, 223] on button "查 询" at bounding box center [427, 230] width 51 height 25
click at [508, 236] on div "会员账号： [PERSON_NAME] 重 置 查 询" at bounding box center [488, 234] width 533 height 33
click at [425, 229] on button "查 询" at bounding box center [427, 230] width 51 height 25
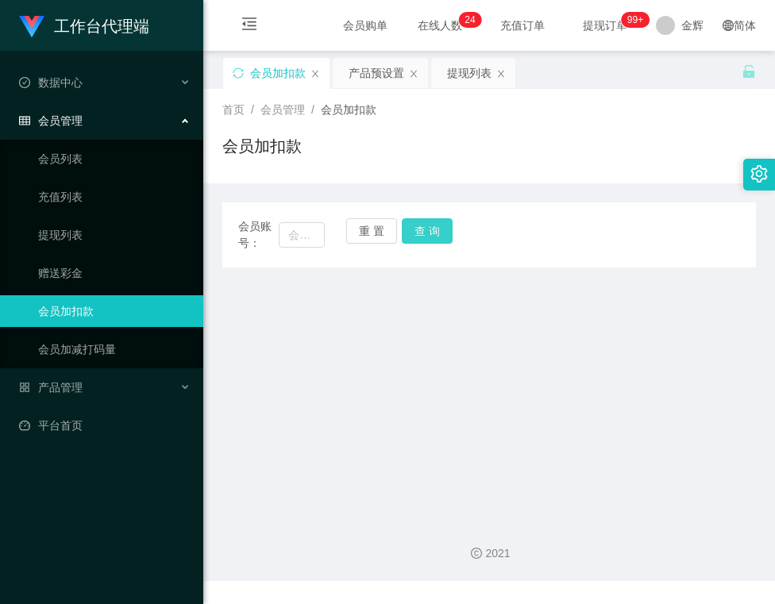
click at [417, 238] on button "查 询" at bounding box center [427, 230] width 51 height 25
click at [391, 295] on main "关闭左侧 关闭右侧 关闭其它 刷新页面 会员加扣款 产品预设置 提现列表 首页 / 会员管理 / 会员加扣款 / 会员加扣款 会员账号： 重 置 查 询 会员…" at bounding box center [489, 279] width 572 height 456
click at [421, 233] on button "查 询" at bounding box center [427, 230] width 51 height 25
